Goal: Transaction & Acquisition: Purchase product/service

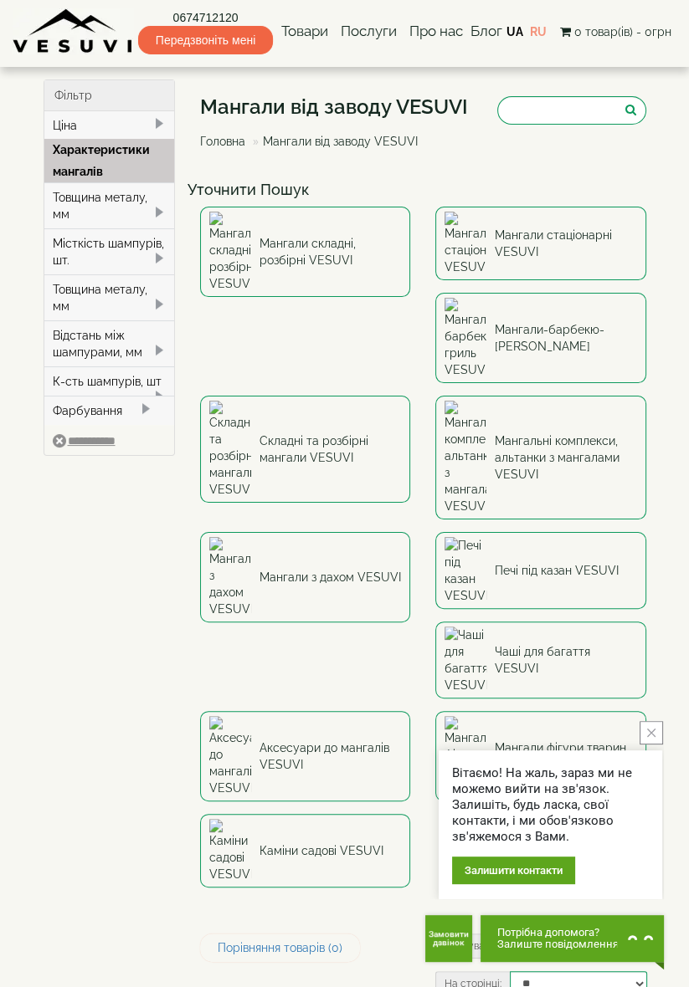
click at [322, 231] on link "Мангали складні, розбірні VESUVI" at bounding box center [305, 252] width 210 height 90
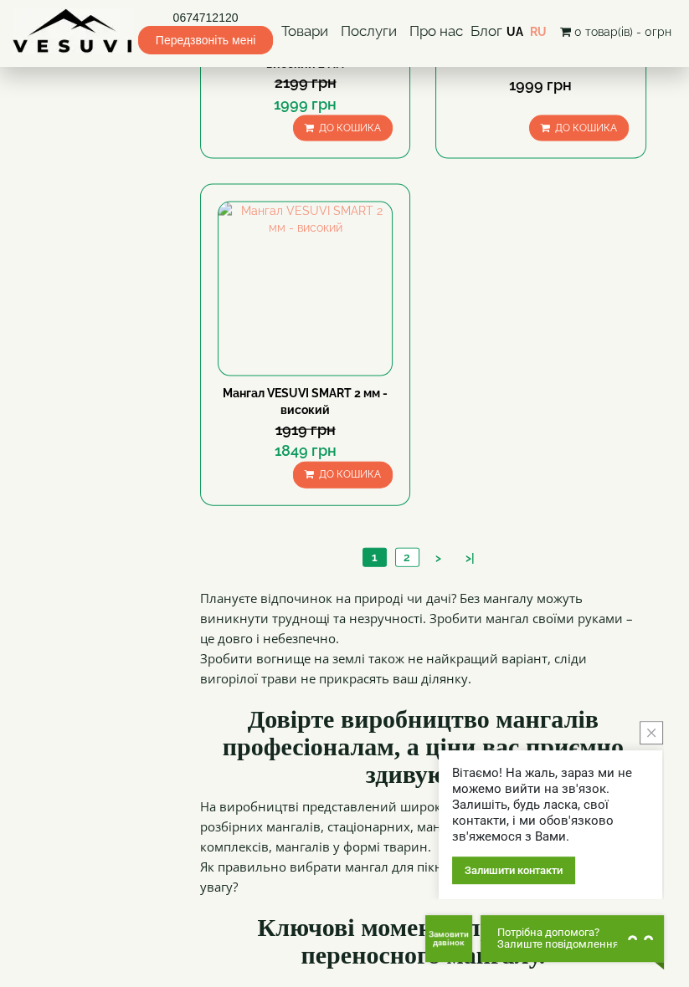
scroll to position [2555, 0]
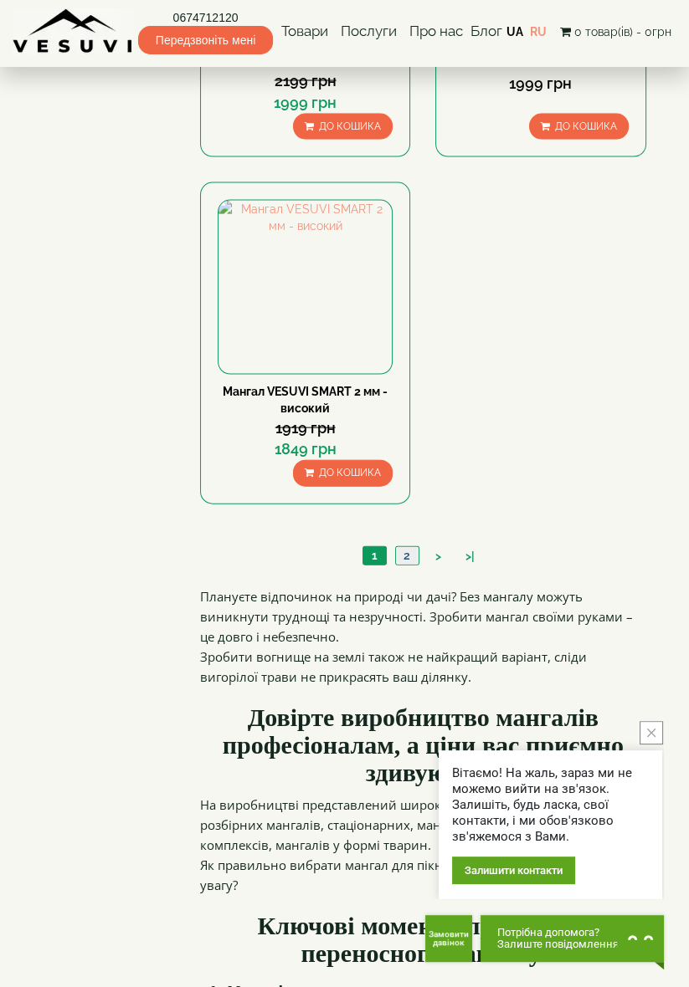
click at [406, 547] on link "2" at bounding box center [406, 556] width 23 height 18
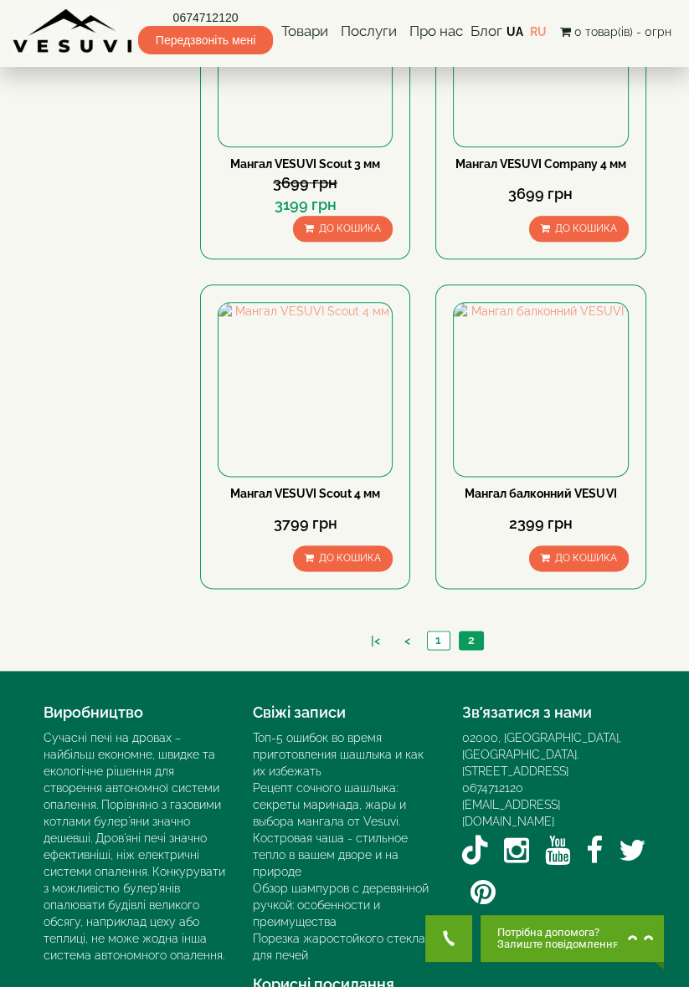
scroll to position [1420, 0]
